Goal: Navigation & Orientation: Find specific page/section

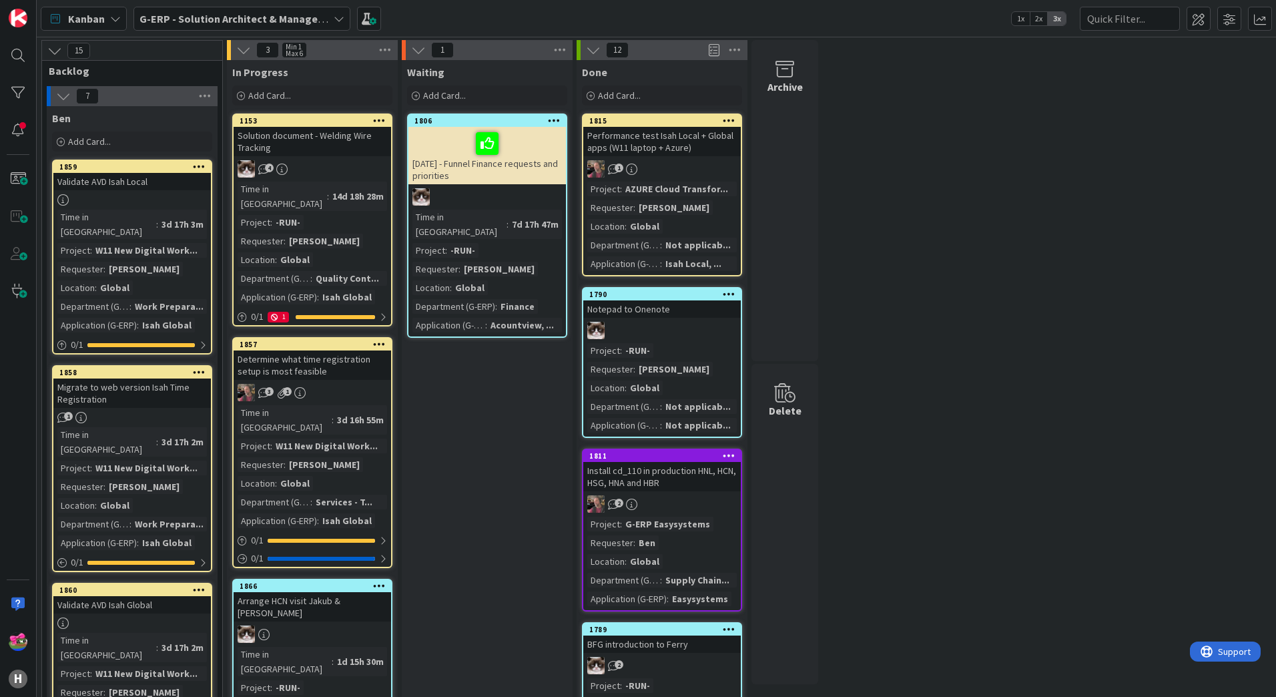
scroll to position [243, 0]
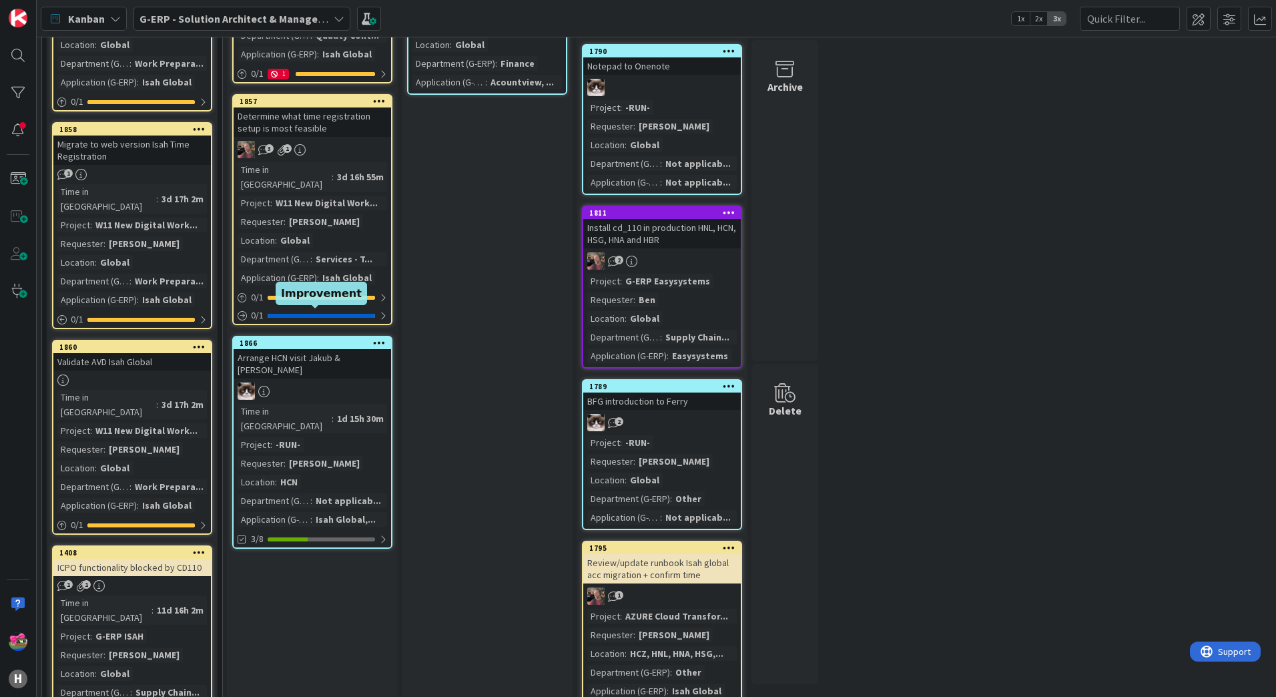
click at [293, 338] on div "1866" at bounding box center [315, 342] width 151 height 9
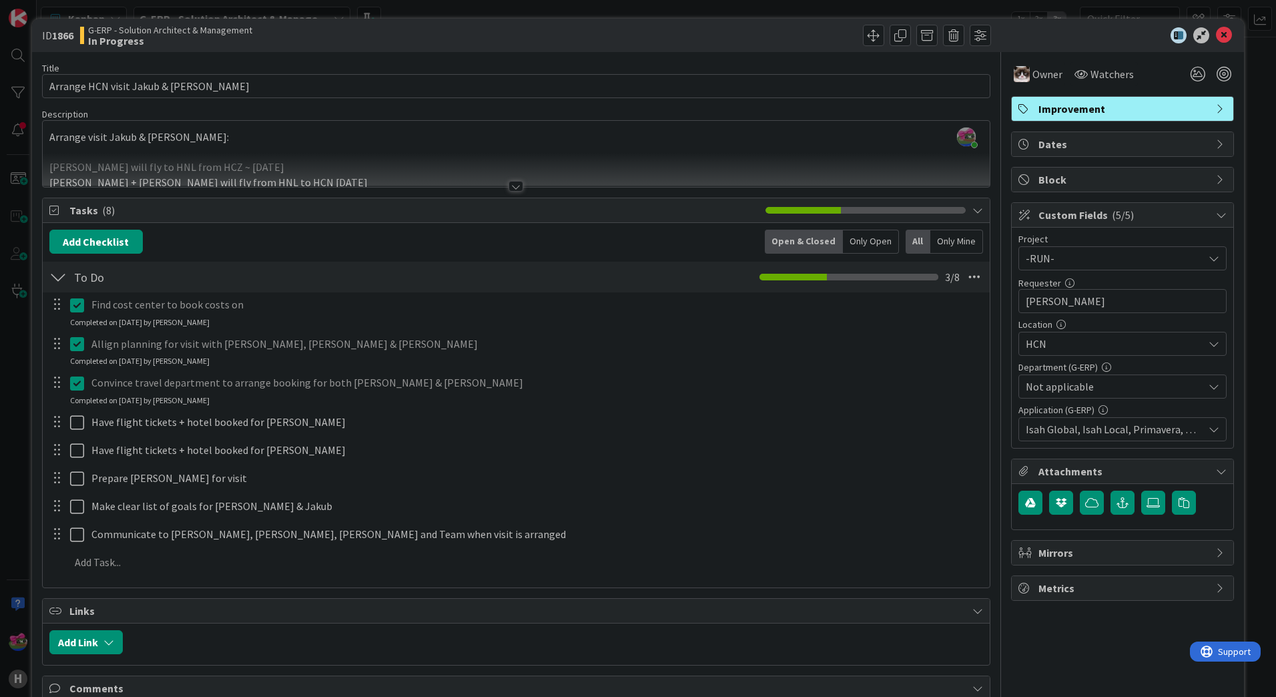
click at [511, 186] on div at bounding box center [515, 186] width 15 height 11
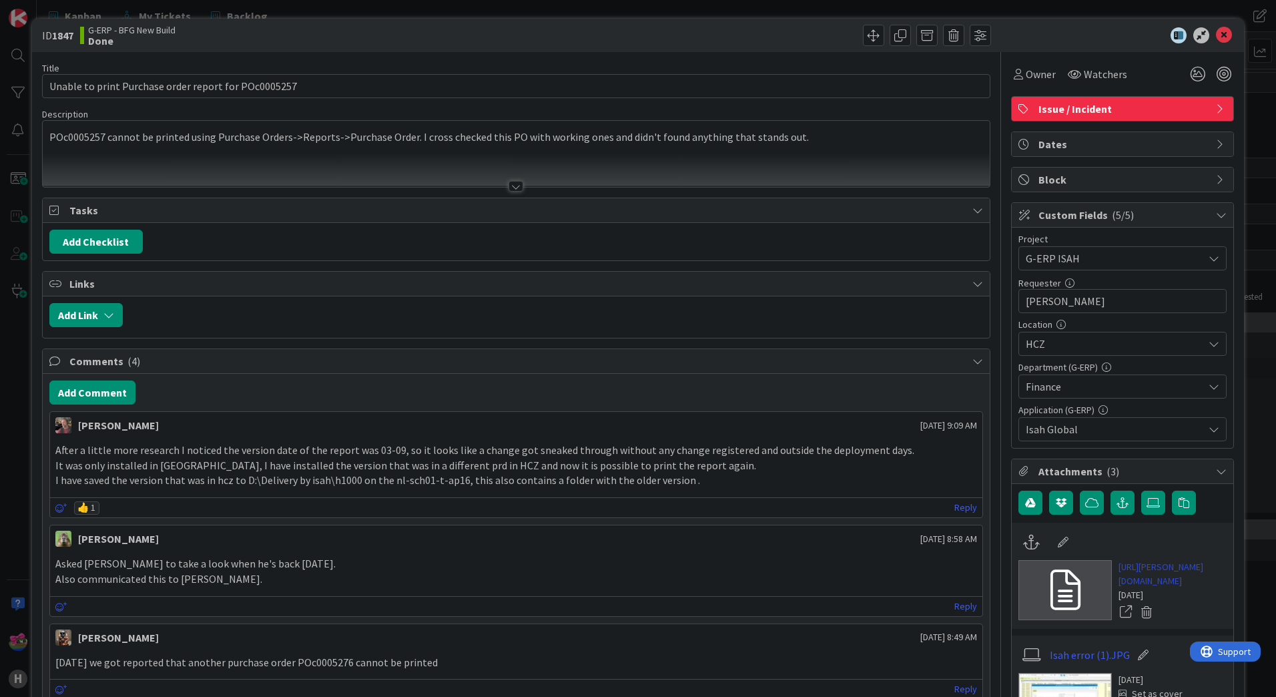
click at [1169, 588] on link "[URL][PERSON_NAME][DOMAIN_NAME]" at bounding box center [1172, 574] width 108 height 28
click at [1220, 38] on icon at bounding box center [1224, 35] width 16 height 16
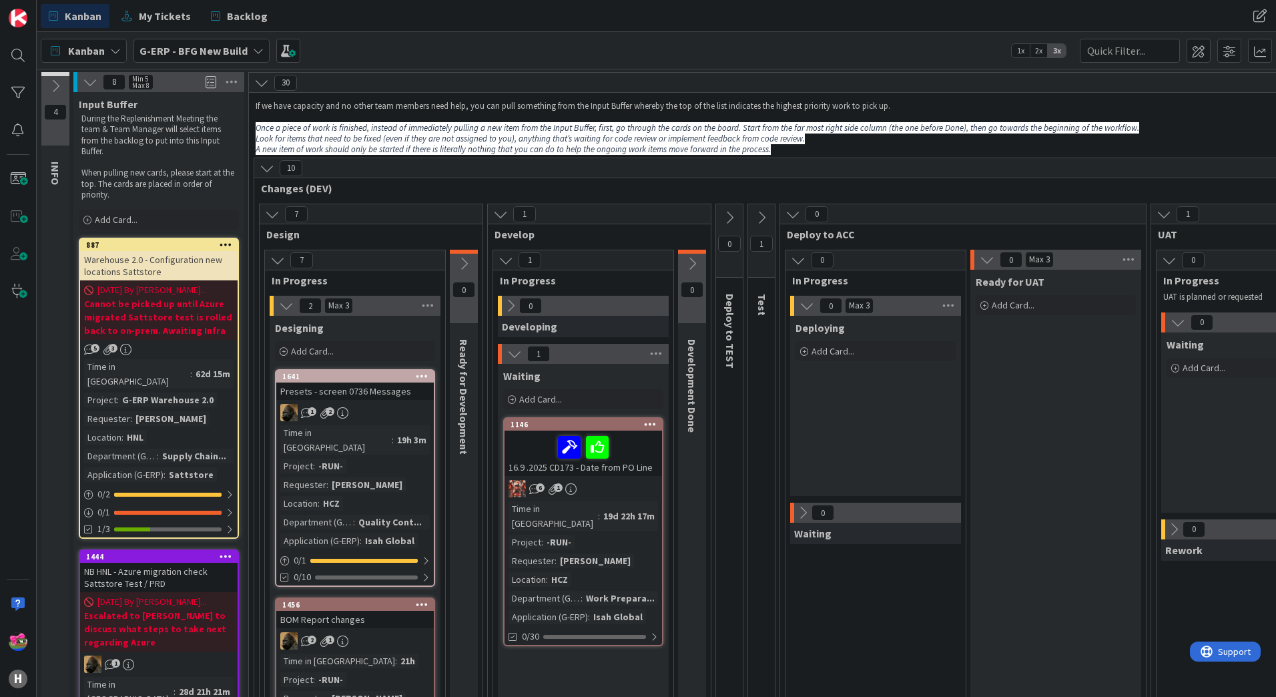
click at [165, 56] on b "G-ERP - BFG New Build" at bounding box center [193, 50] width 108 height 13
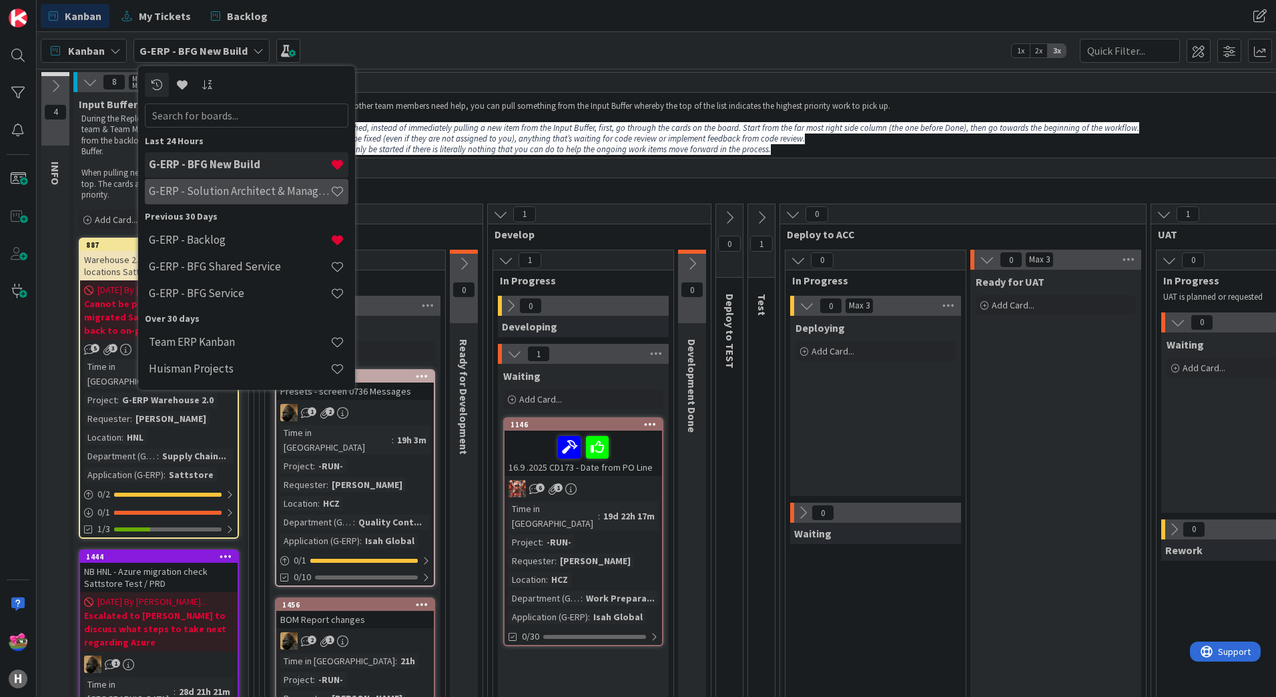
click at [240, 190] on h4 "G-ERP - Solution Architect & Management" at bounding box center [239, 190] width 181 height 13
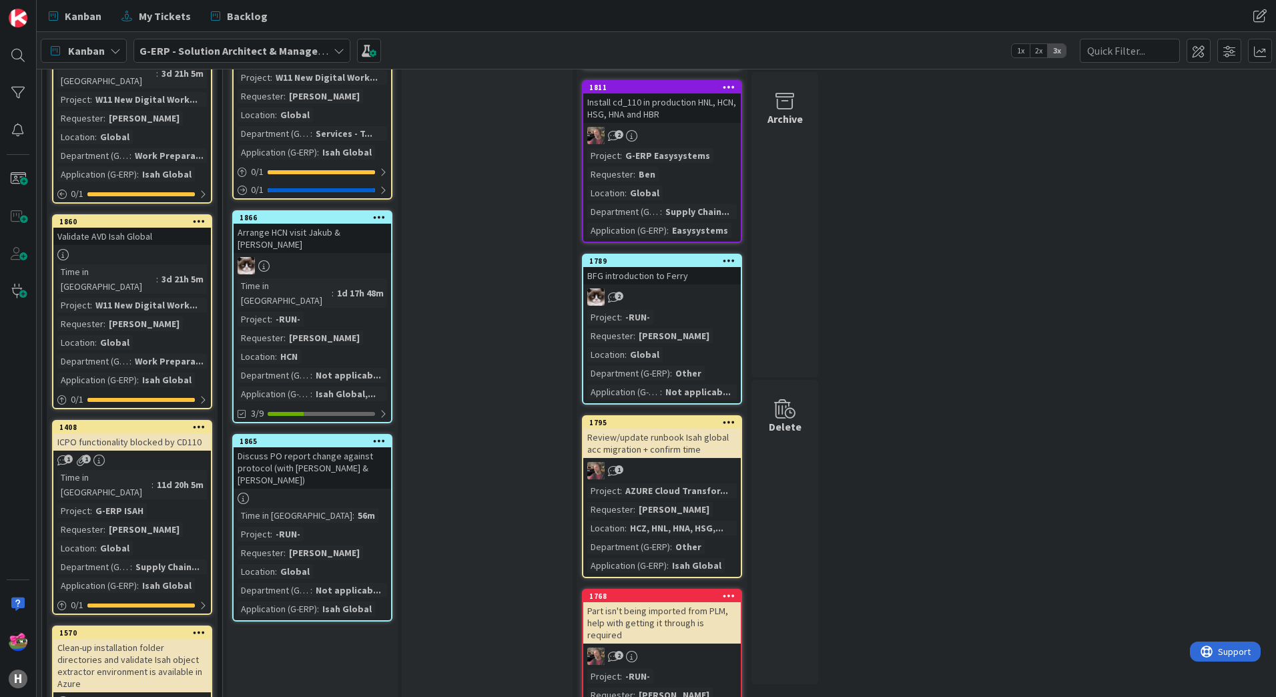
click at [347, 224] on div "Arrange HCN visit Jakub & Lareina" at bounding box center [312, 238] width 157 height 29
click at [294, 436] on div "1865" at bounding box center [315, 440] width 151 height 9
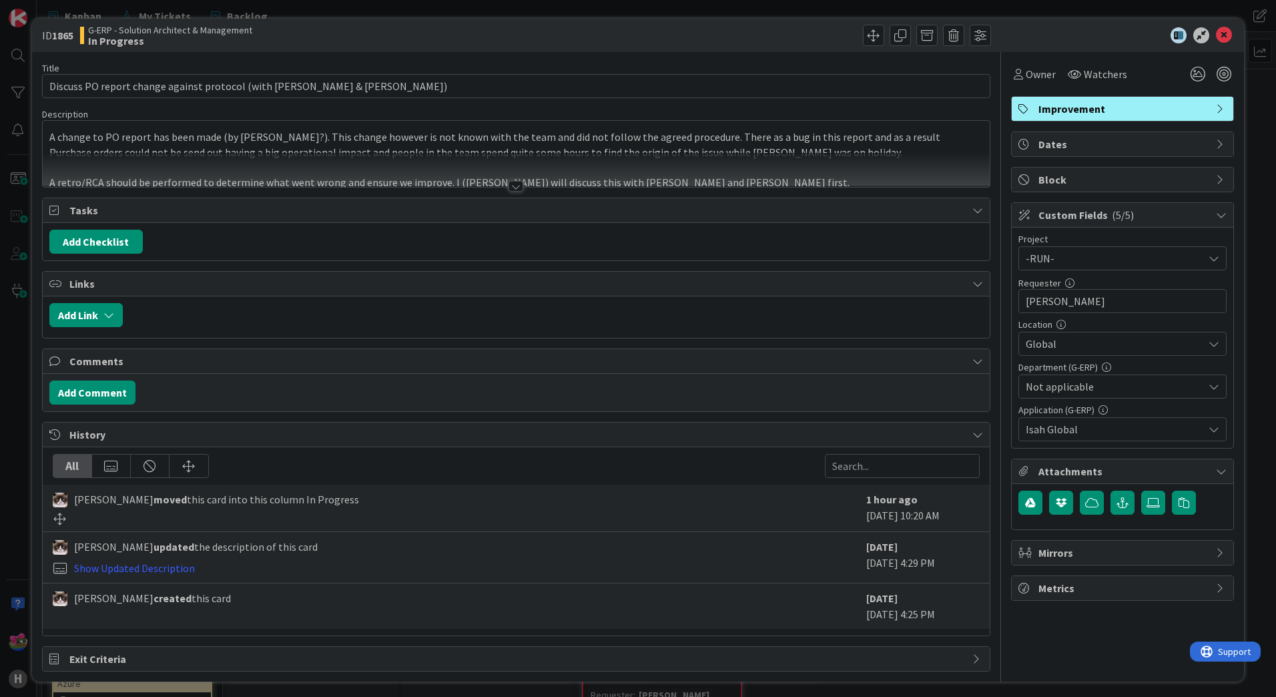
click at [514, 179] on div at bounding box center [516, 170] width 947 height 34
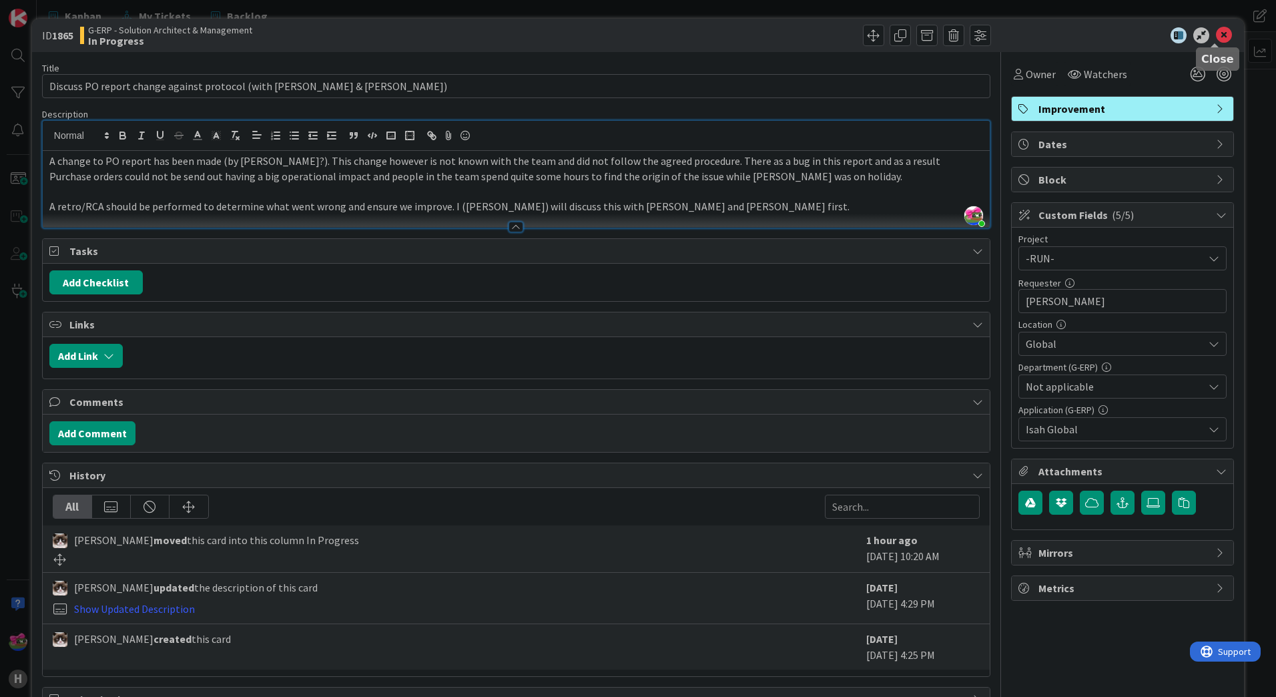
click at [1216, 36] on icon at bounding box center [1224, 35] width 16 height 16
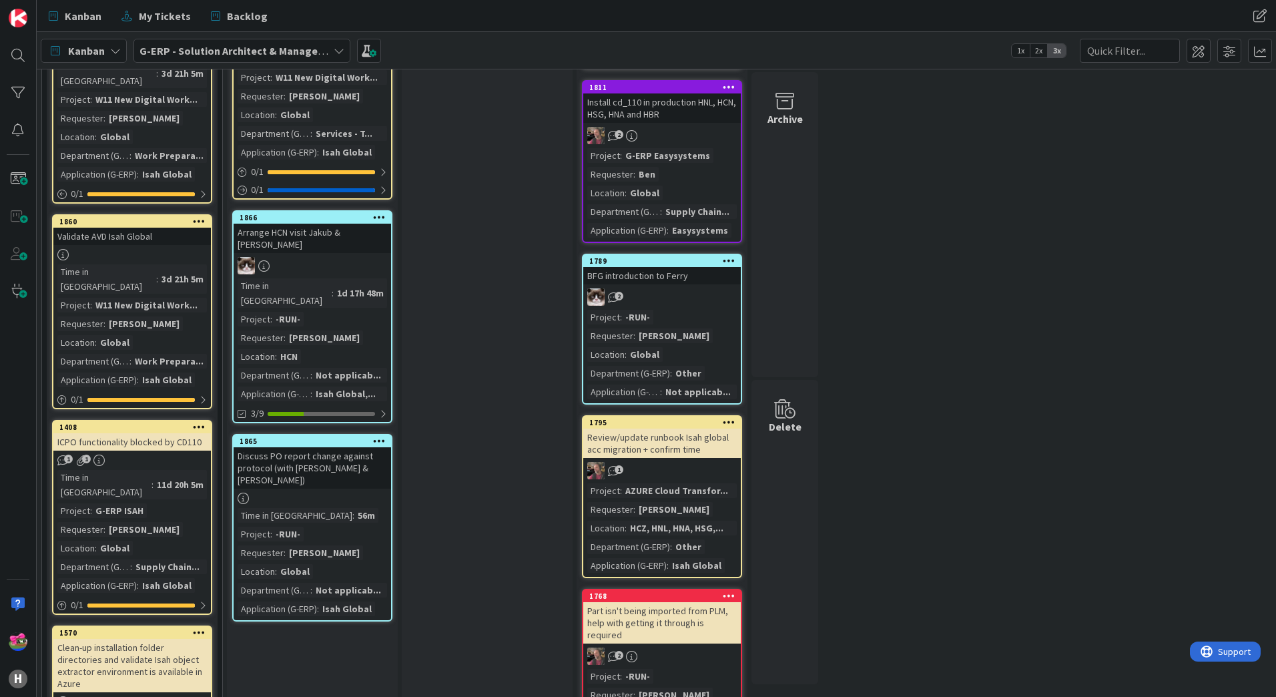
click at [354, 257] on div at bounding box center [312, 265] width 157 height 17
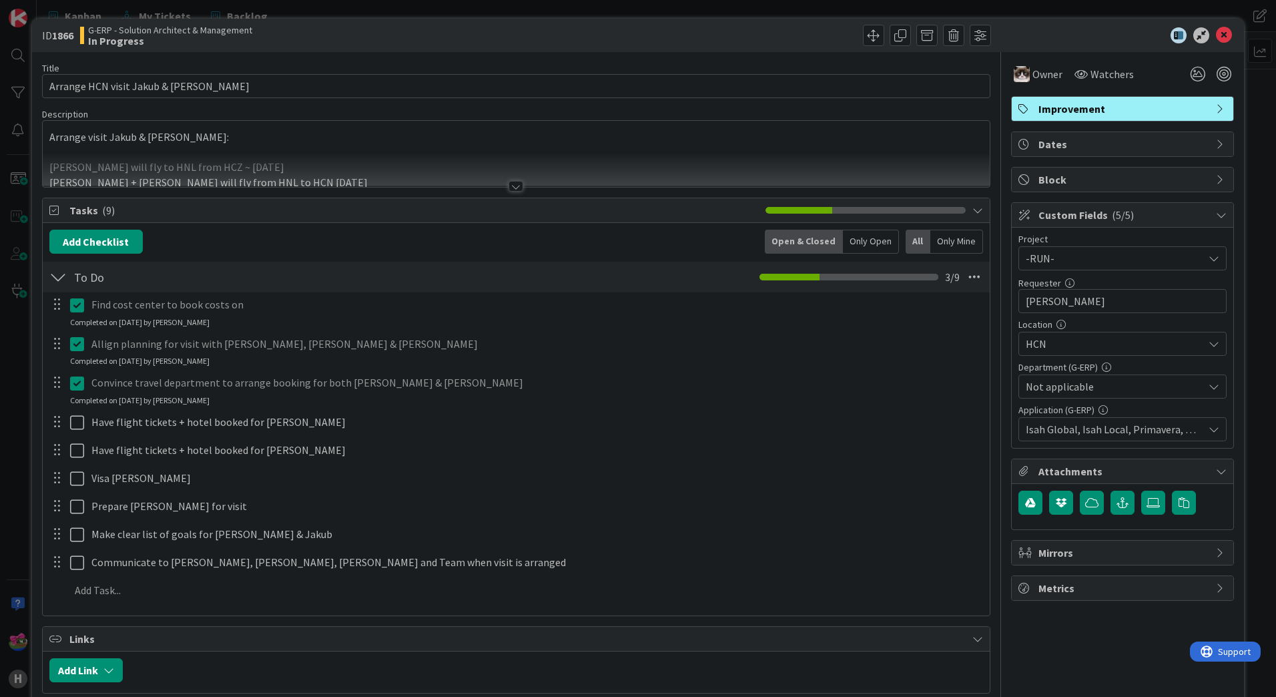
click at [498, 179] on div at bounding box center [516, 170] width 947 height 34
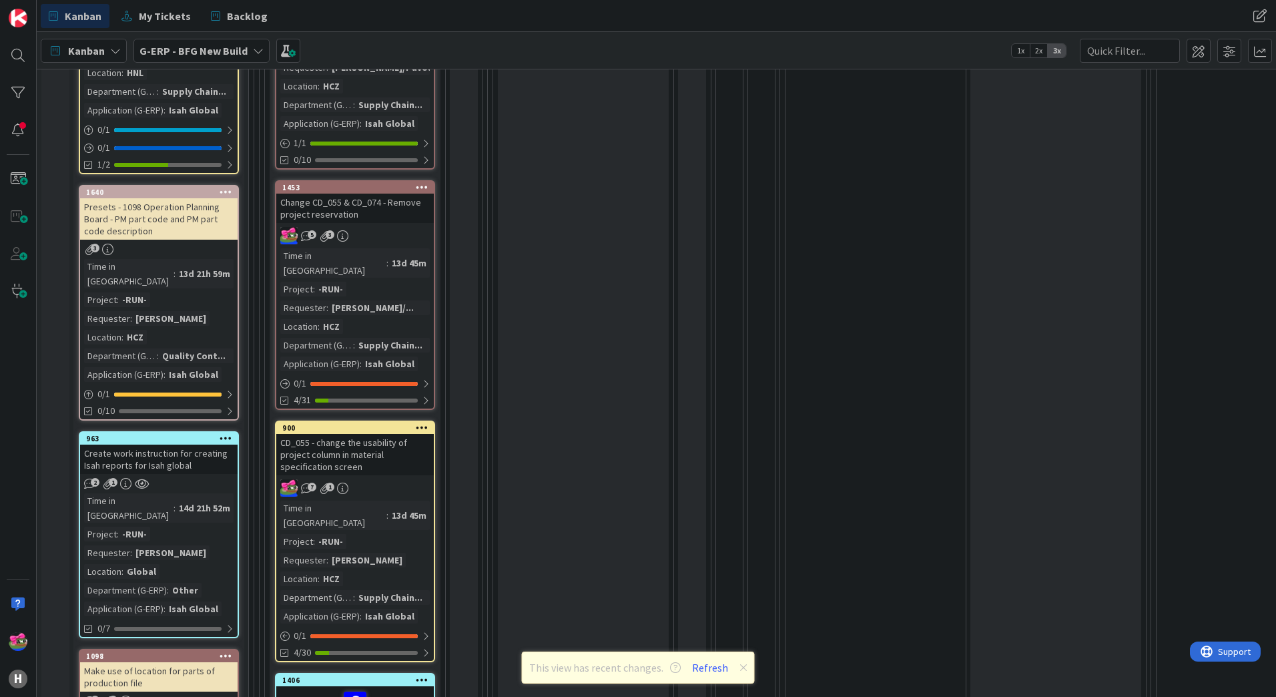
scroll to position [1068, 0]
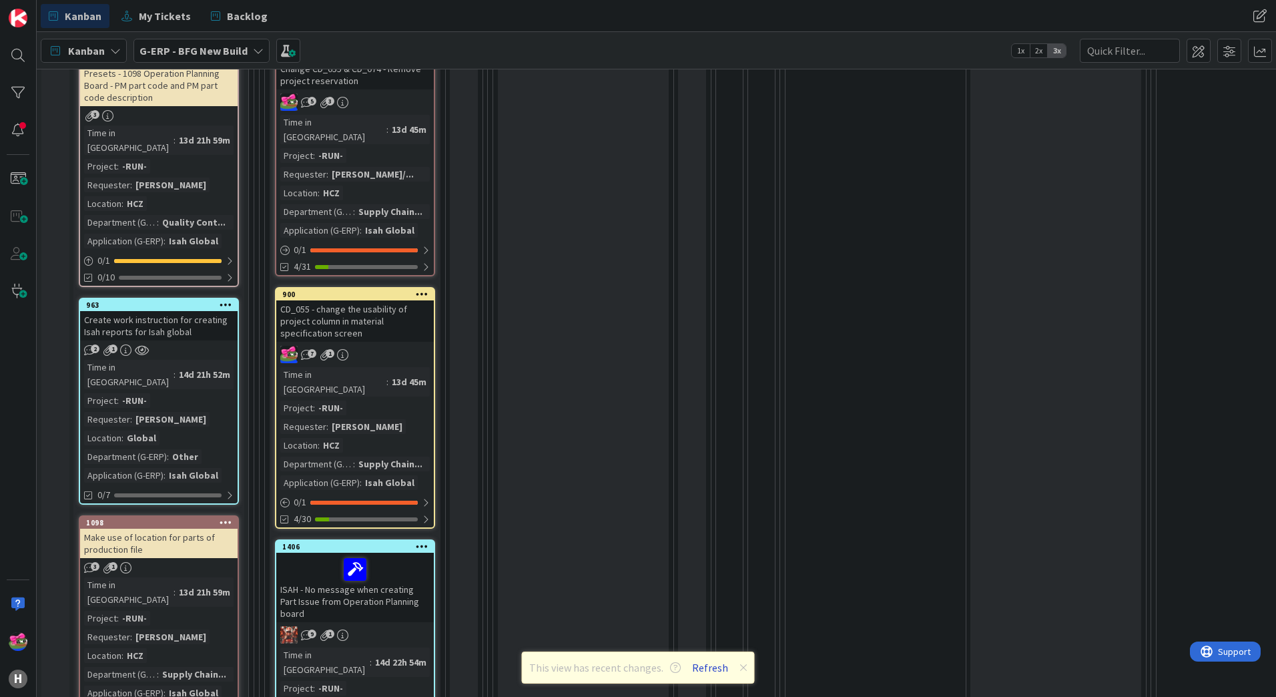
click at [706, 664] on button "Refresh" at bounding box center [709, 667] width 45 height 17
